Goal: Navigation & Orientation: Understand site structure

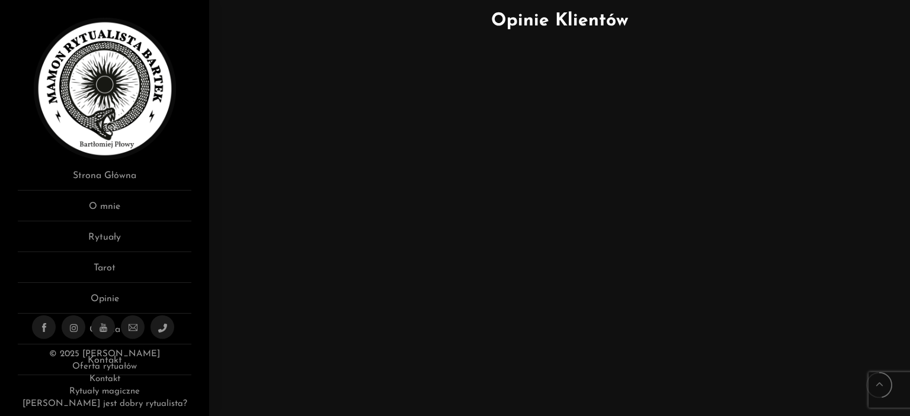
scroll to position [531, 0]
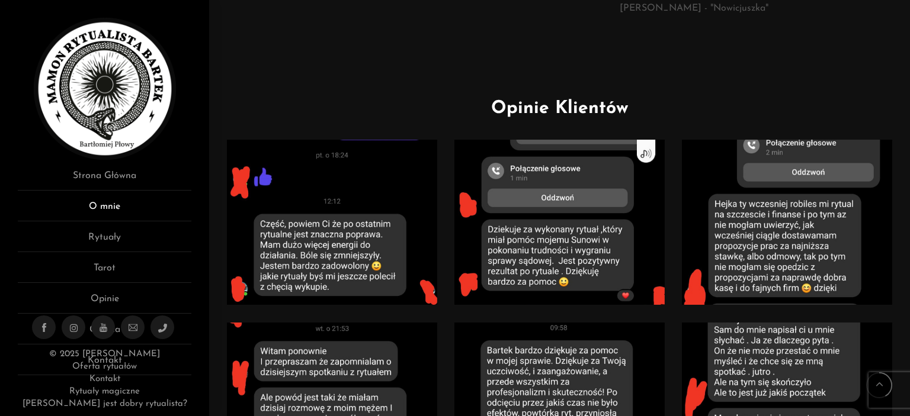
click at [124, 204] on link "O mnie" at bounding box center [105, 211] width 174 height 22
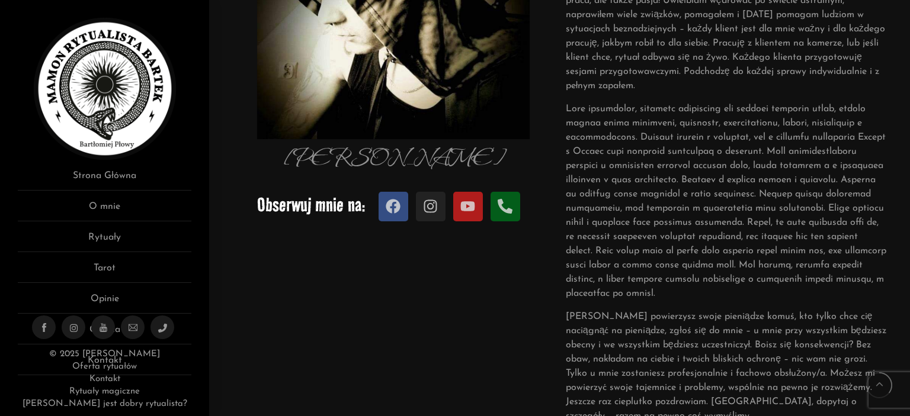
scroll to position [313, 0]
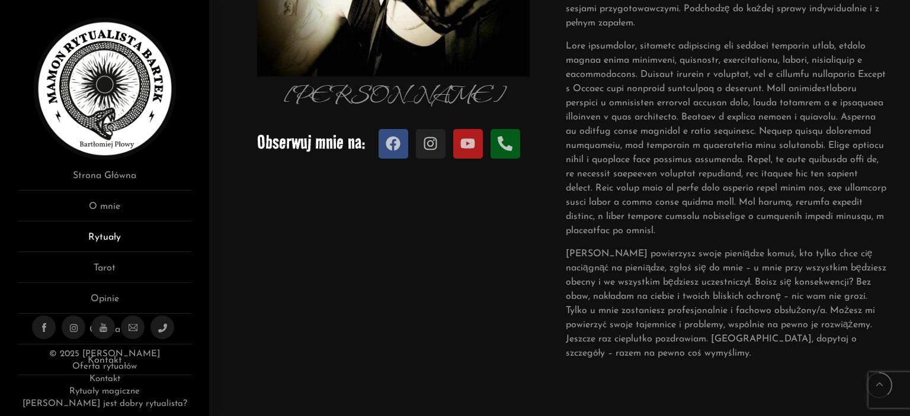
click at [122, 235] on link "Rytuały" at bounding box center [105, 241] width 174 height 22
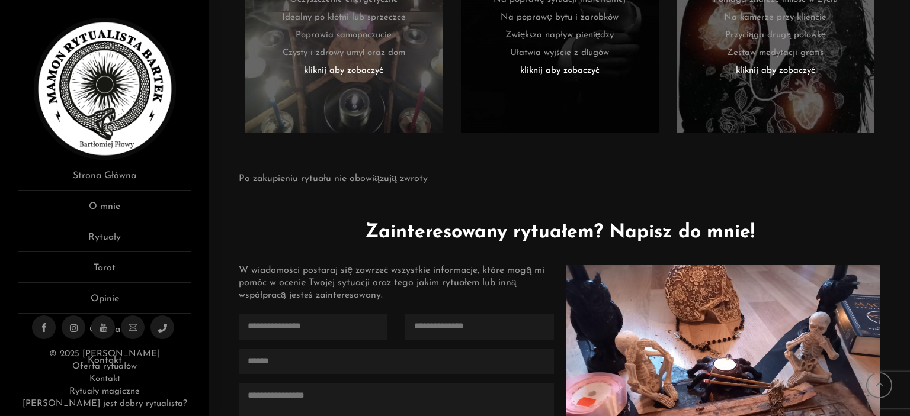
scroll to position [3002, 0]
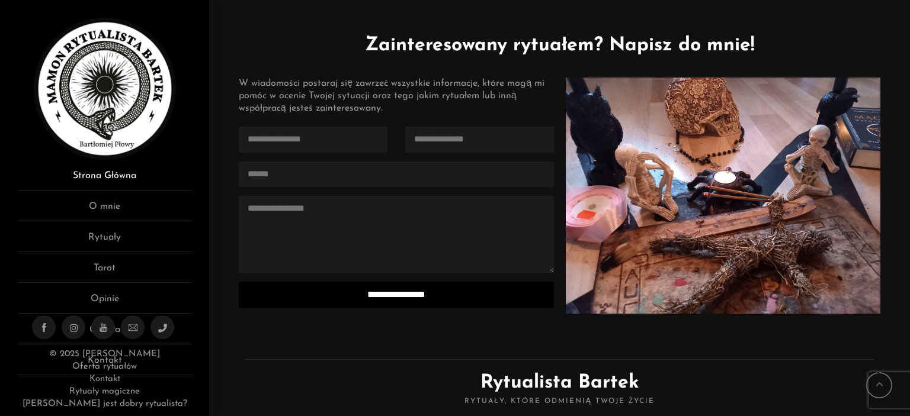
click at [127, 187] on link "Strona Główna" at bounding box center [105, 180] width 174 height 22
